Goal: Find specific page/section

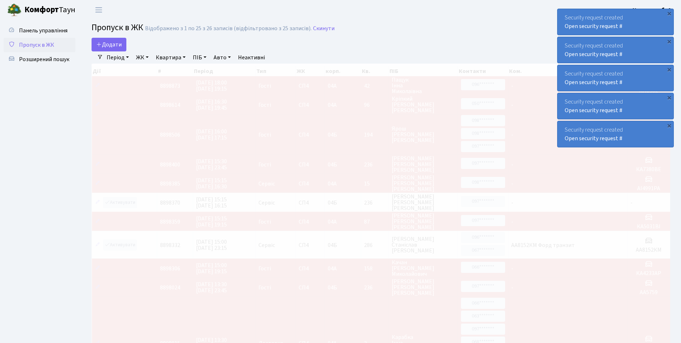
select select "25"
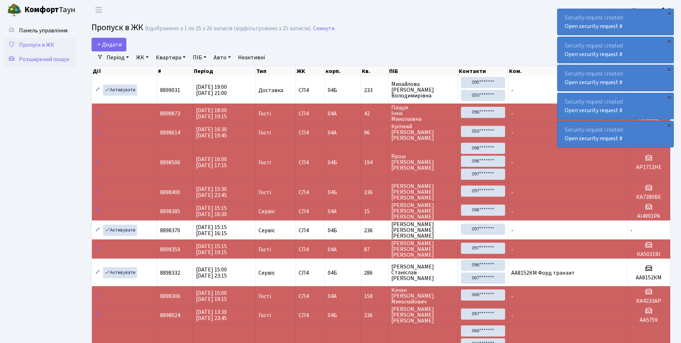
click at [34, 58] on span "Розширений пошук" at bounding box center [44, 59] width 50 height 8
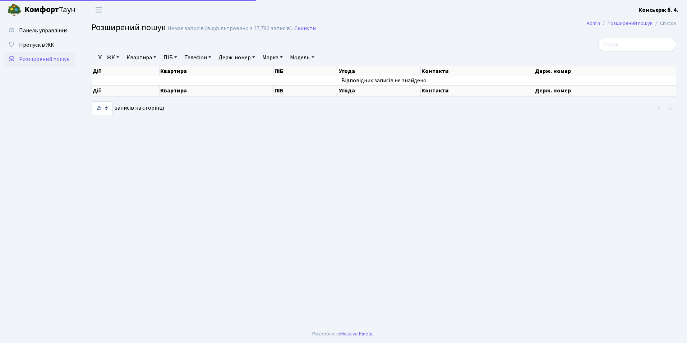
select select "25"
click at [139, 56] on link "Квартира" at bounding box center [142, 57] width 36 height 12
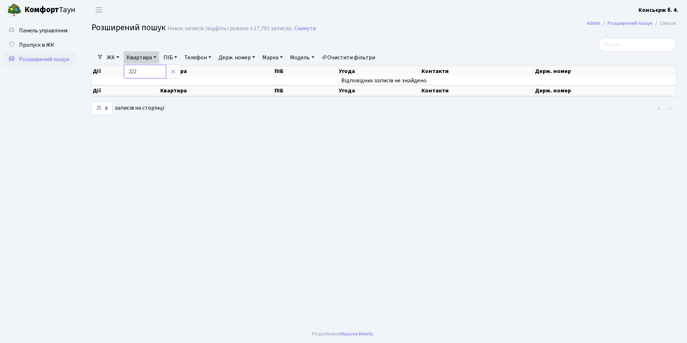
type input "222"
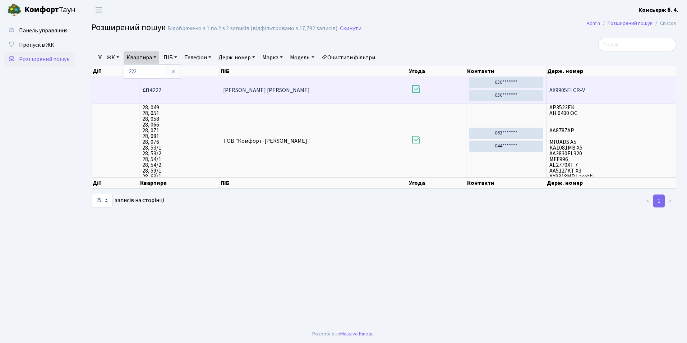
drag, startPoint x: 223, startPoint y: 88, endPoint x: 312, endPoint y: 92, distance: 88.8
click at [312, 92] on td "Швєдкіна Ольга Володимирівна" at bounding box center [314, 89] width 188 height 27
drag, startPoint x: 312, startPoint y: 92, endPoint x: 314, endPoint y: 88, distance: 5.0
click at [314, 88] on td "Швєдкіна Ольга Володимирівна" at bounding box center [314, 89] width 188 height 27
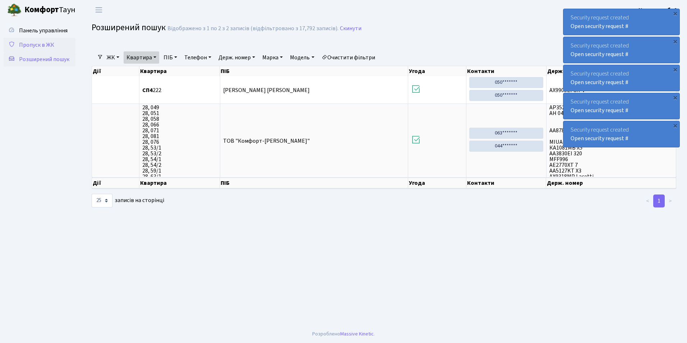
click at [57, 45] on link "Пропуск в ЖК" at bounding box center [40, 45] width 72 height 14
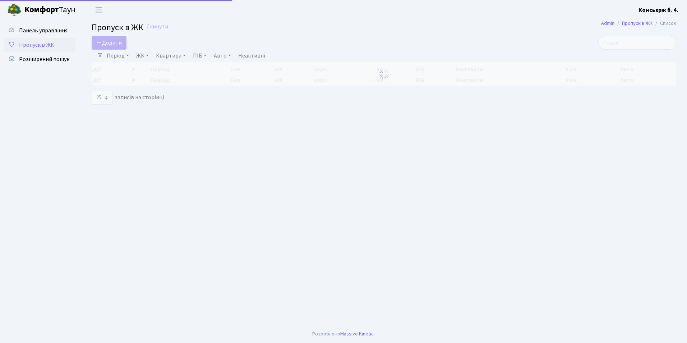
select select "25"
click at [53, 61] on span "Розширений пошук" at bounding box center [44, 59] width 50 height 8
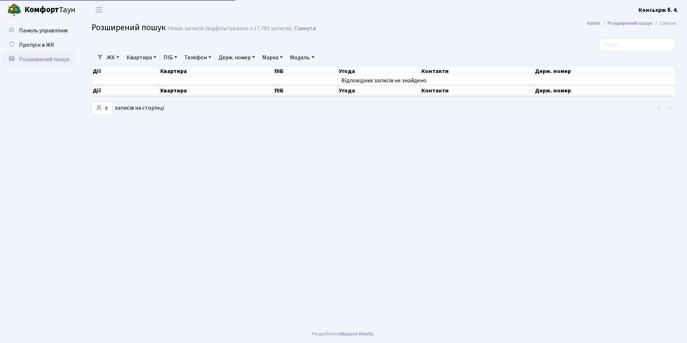
select select "25"
click at [55, 41] on link "Пропуск в ЖК" at bounding box center [40, 45] width 72 height 14
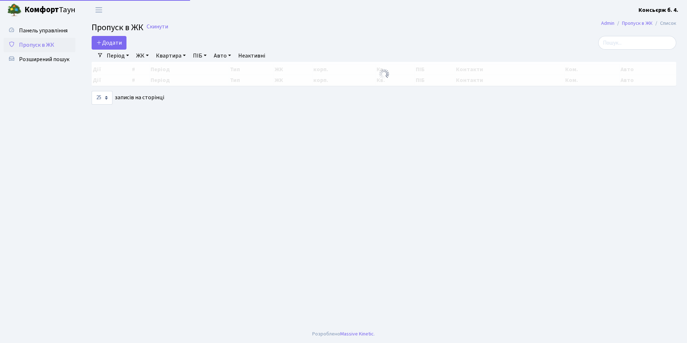
select select "25"
